Goal: Information Seeking & Learning: Learn about a topic

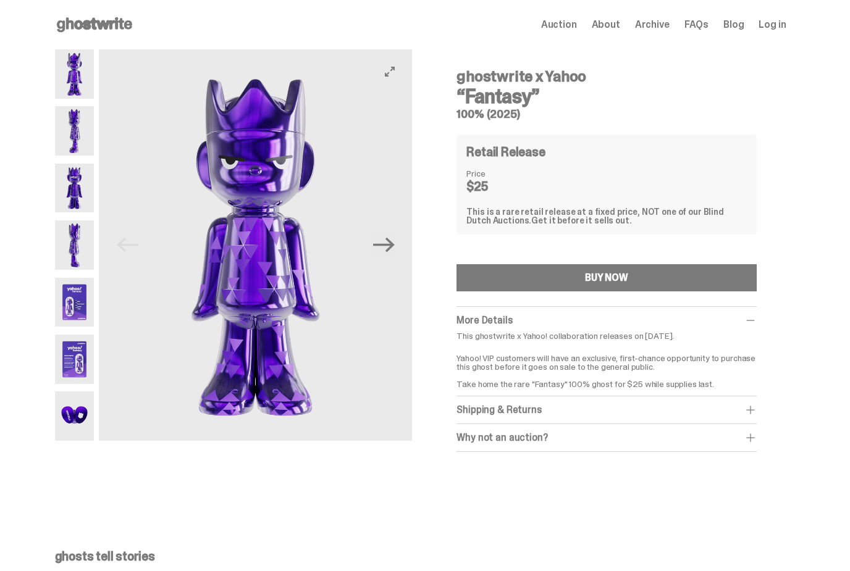
click at [396, 259] on img at bounding box center [255, 245] width 313 height 392
click at [84, 410] on img at bounding box center [75, 416] width 40 height 49
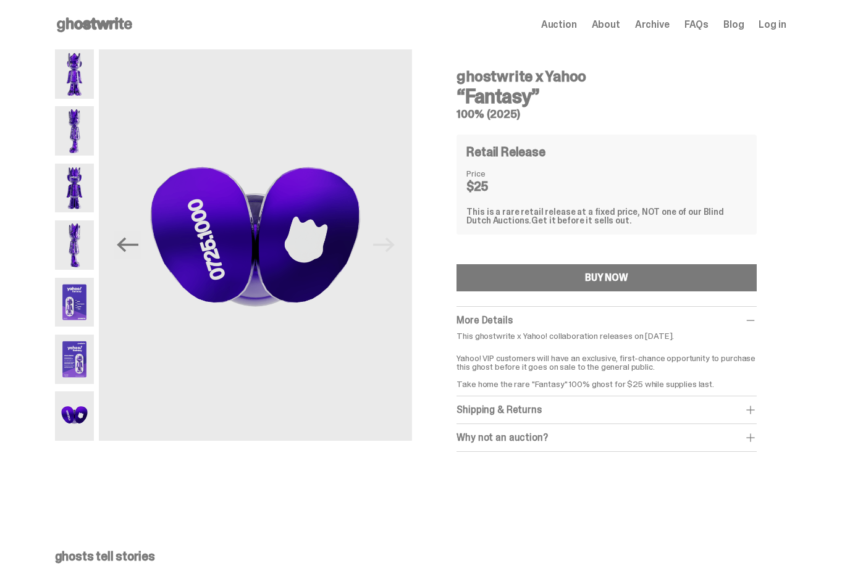
click at [82, 372] on img at bounding box center [75, 359] width 40 height 49
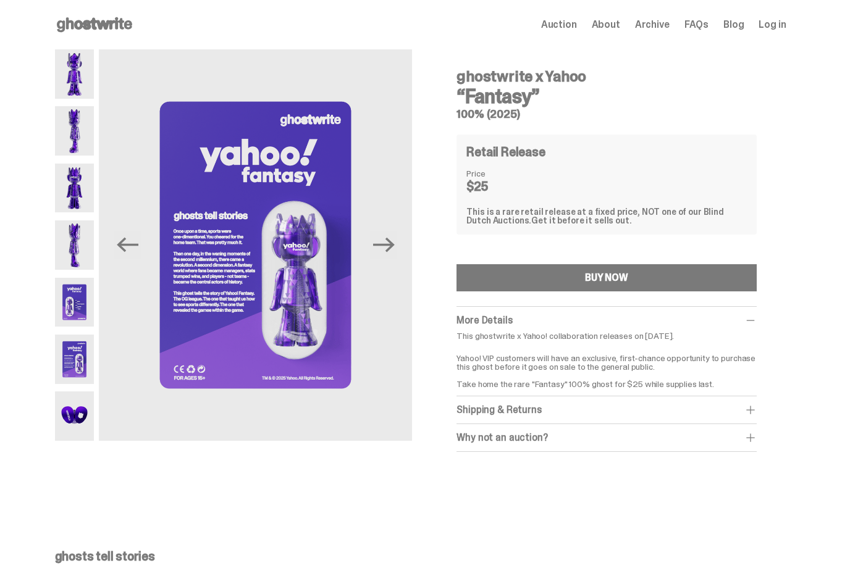
click at [86, 306] on img at bounding box center [75, 302] width 40 height 49
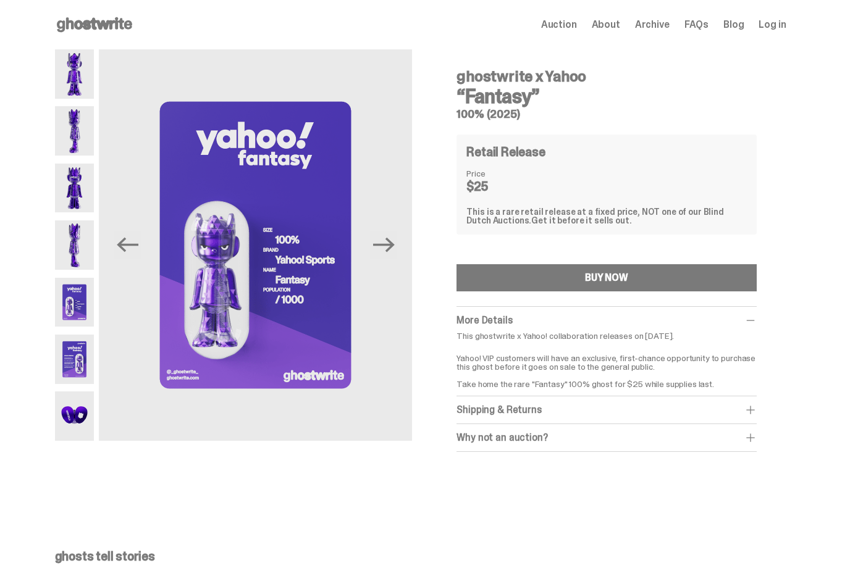
click at [80, 232] on img at bounding box center [75, 244] width 40 height 49
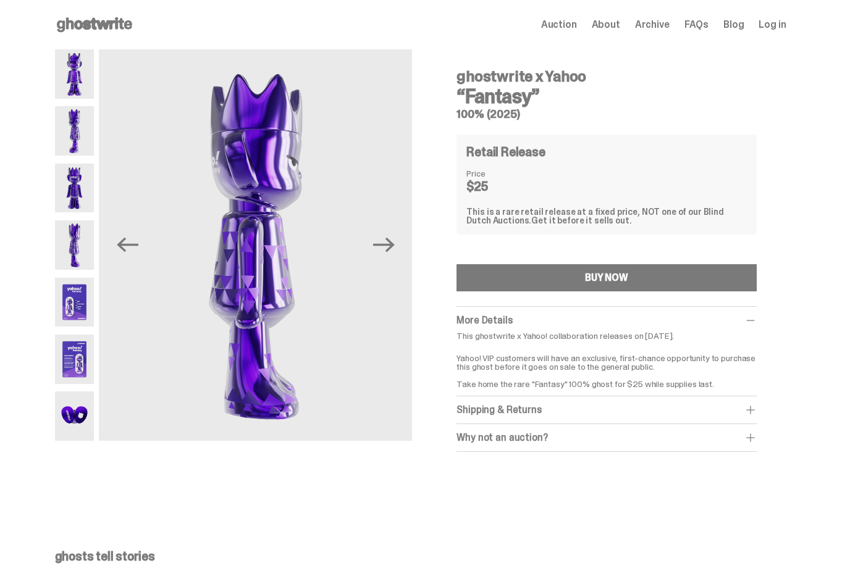
click at [73, 198] on img at bounding box center [75, 188] width 40 height 49
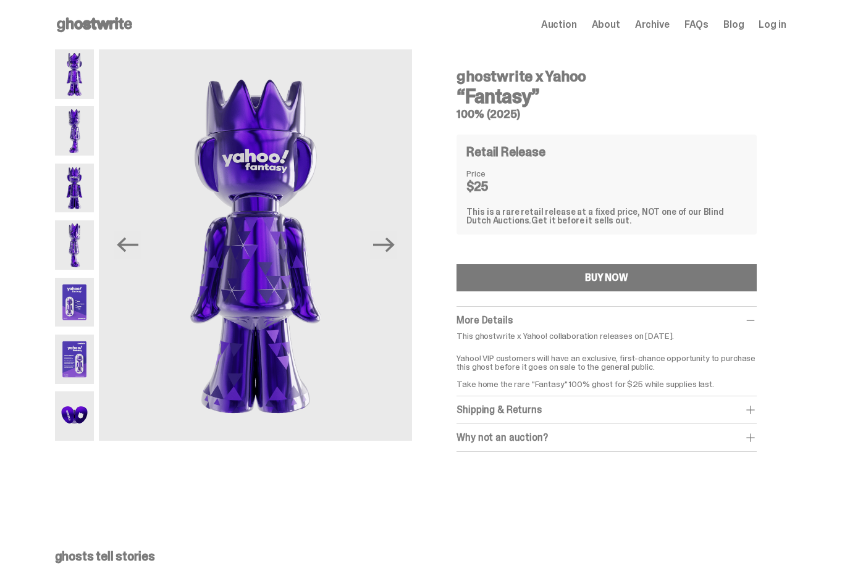
click at [86, 132] on img at bounding box center [75, 130] width 40 height 49
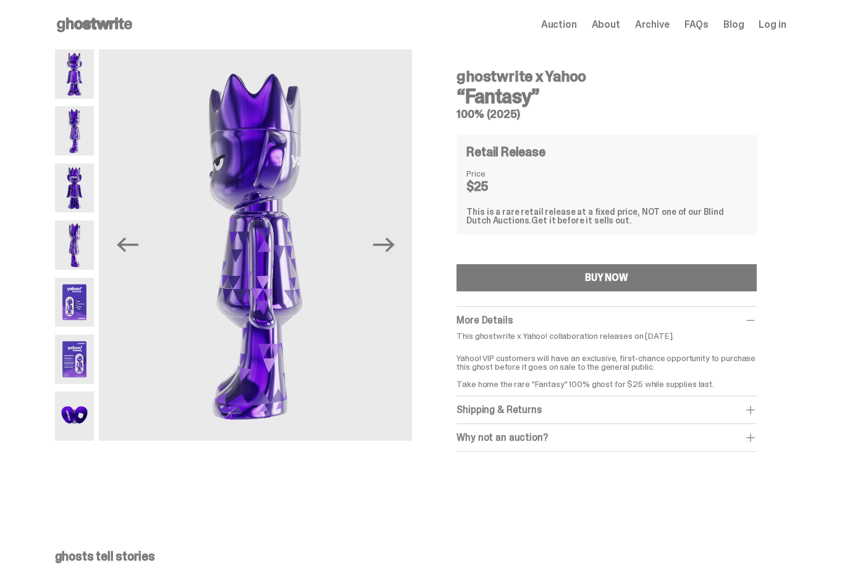
click at [87, 83] on img at bounding box center [75, 73] width 40 height 49
